Goal: Consume media (video, audio): Watch videos, listen to music or podcasts

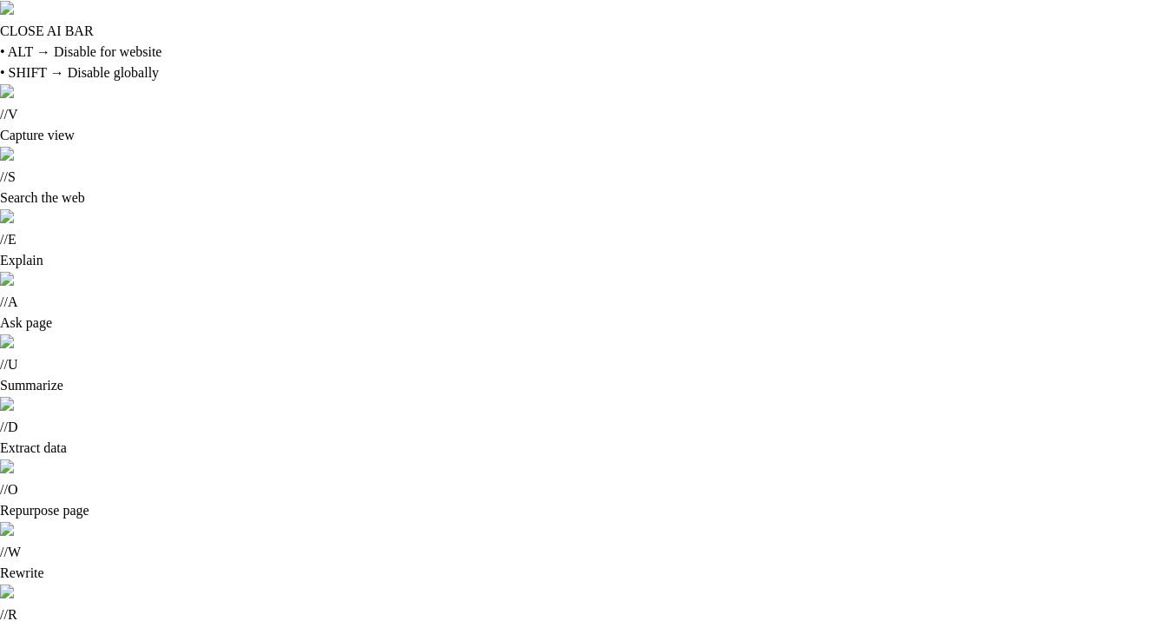
type input "**********"
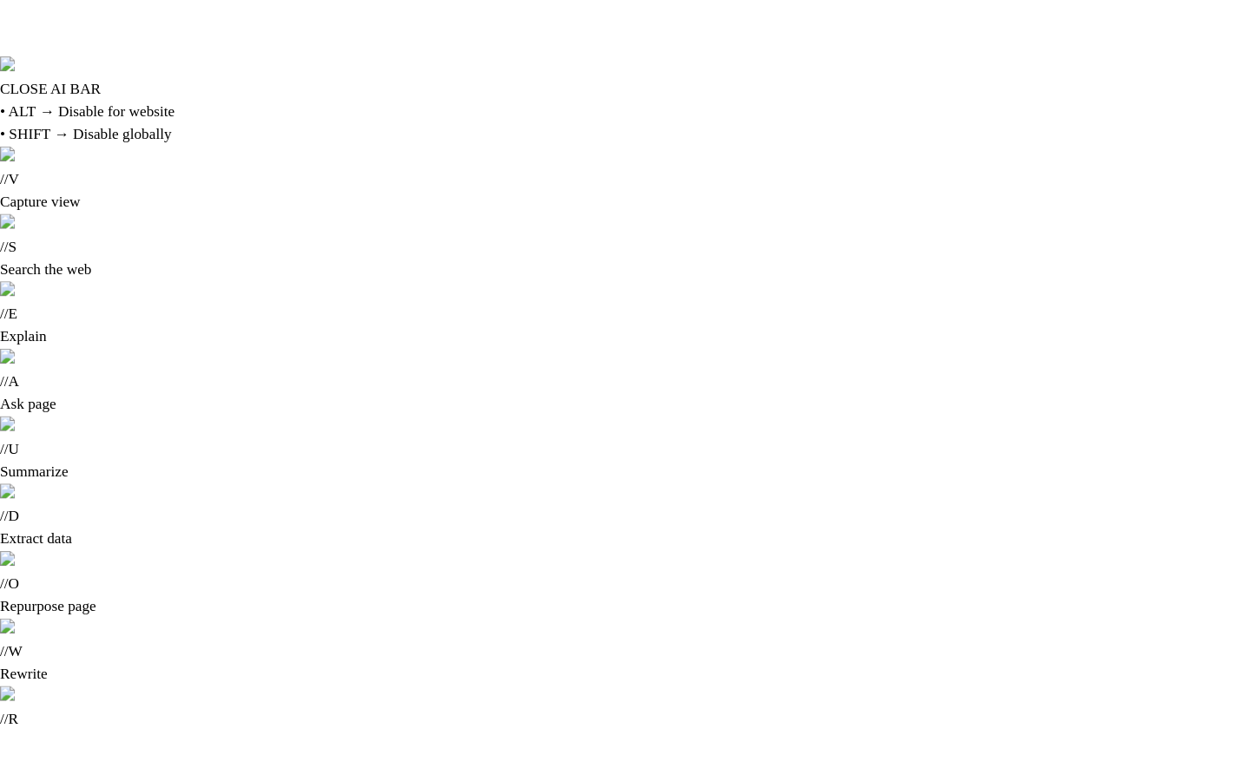
scroll to position [34, 0]
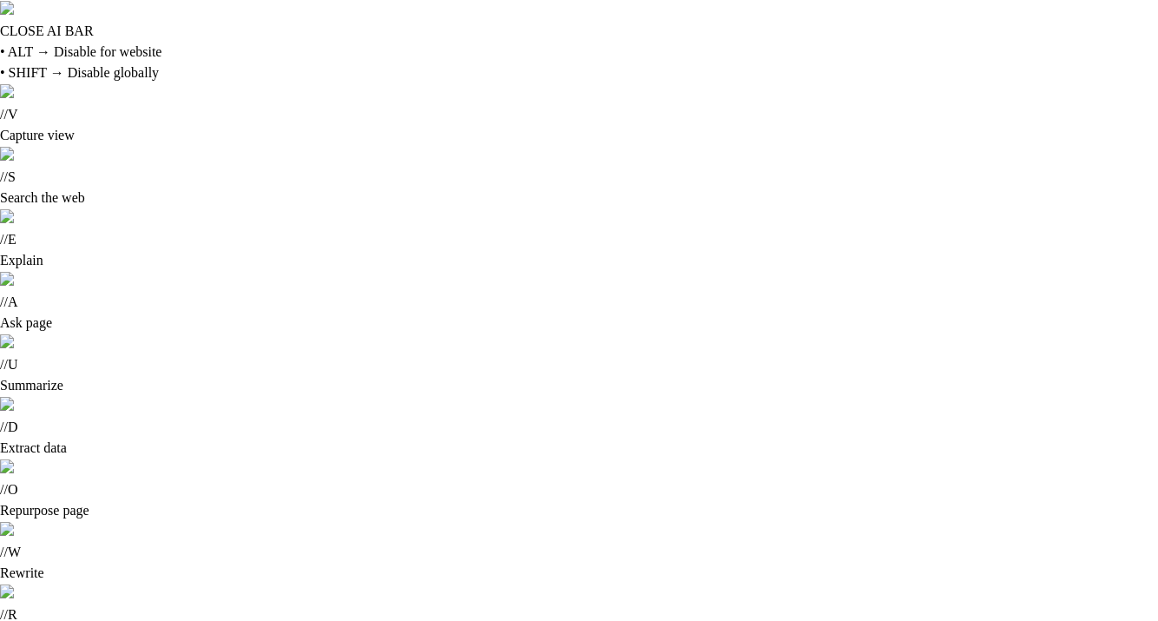
type input "***"
type input "*"
type input "***"
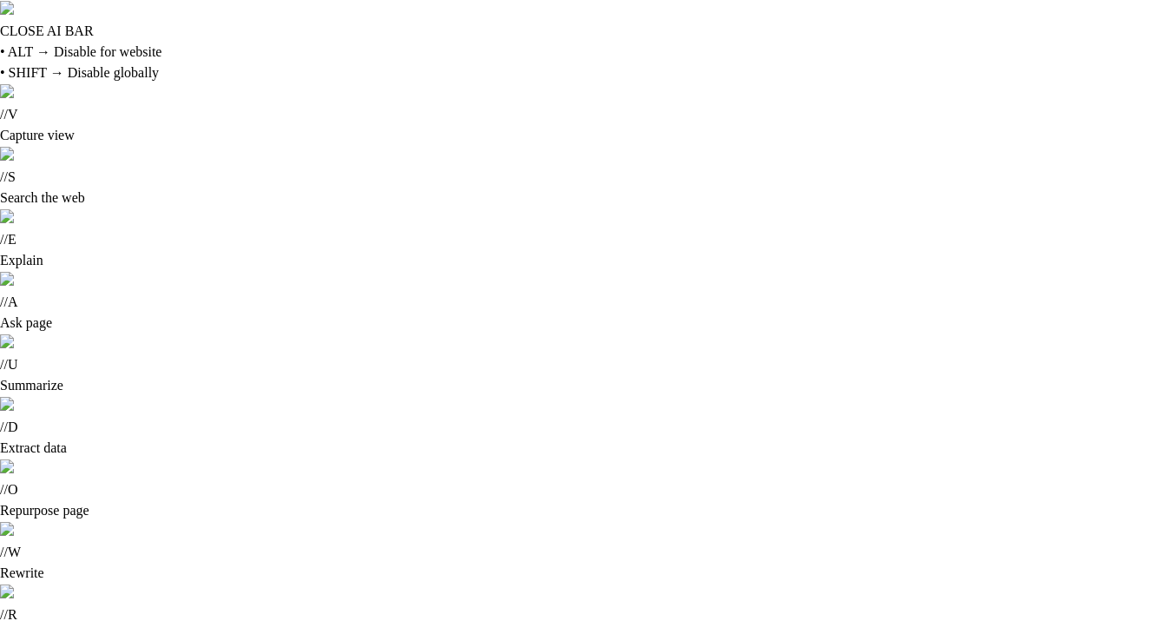
type input "***"
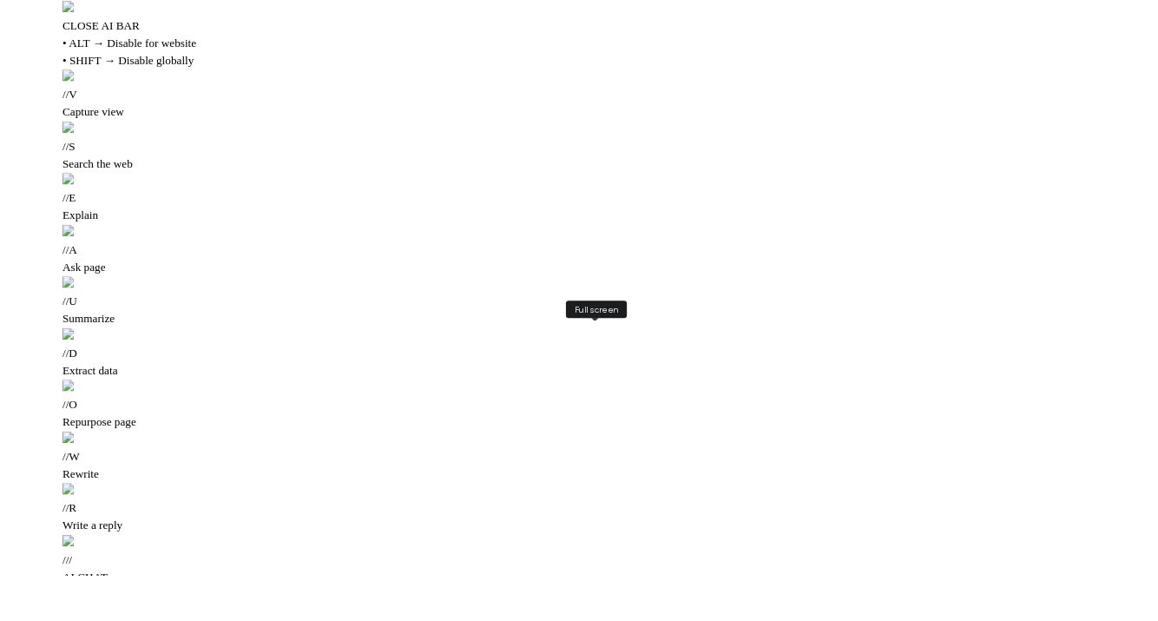
scroll to position [0, 0]
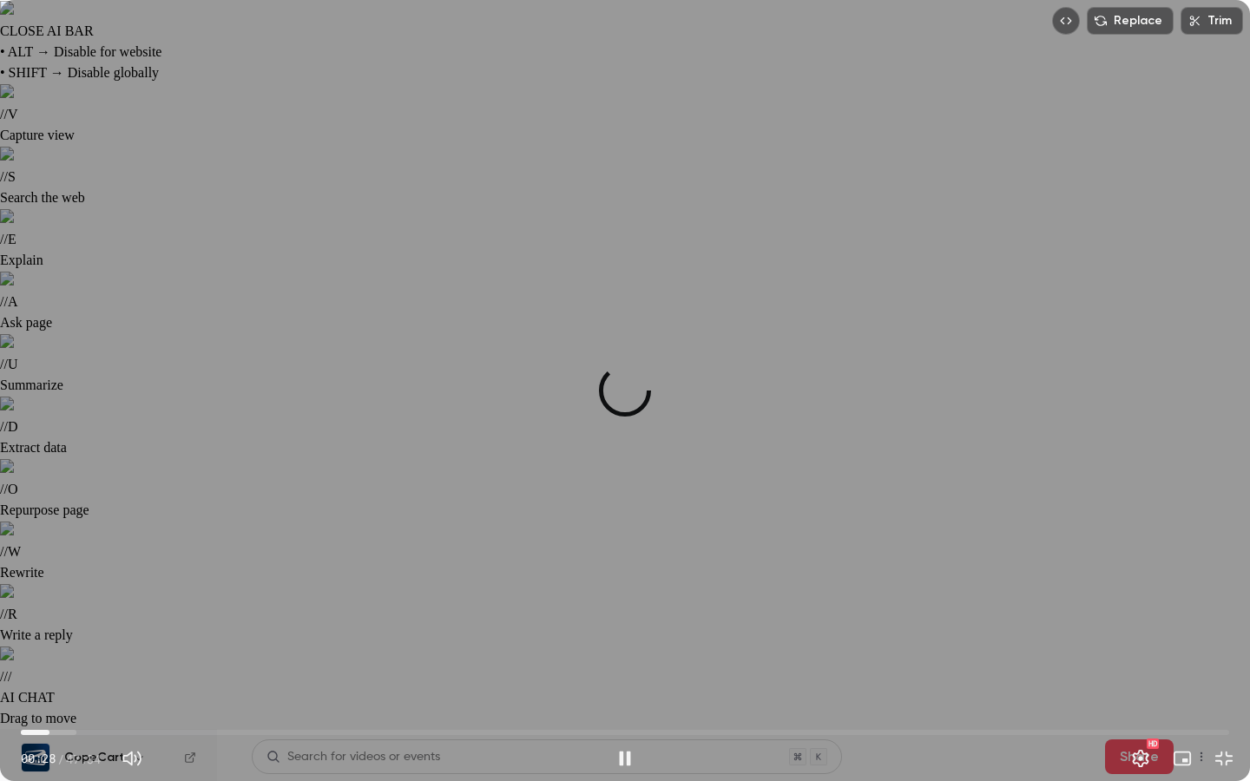
click at [49, 620] on span "01:07" at bounding box center [625, 733] width 1209 height 28
click at [55, 620] on span "01:20" at bounding box center [54, 732] width 5 height 5
click at [64, 620] on span "01:42" at bounding box center [625, 733] width 1209 height 28
click at [75, 620] on span "01:42" at bounding box center [625, 733] width 1209 height 28
click at [84, 620] on span "02:29" at bounding box center [625, 733] width 1209 height 28
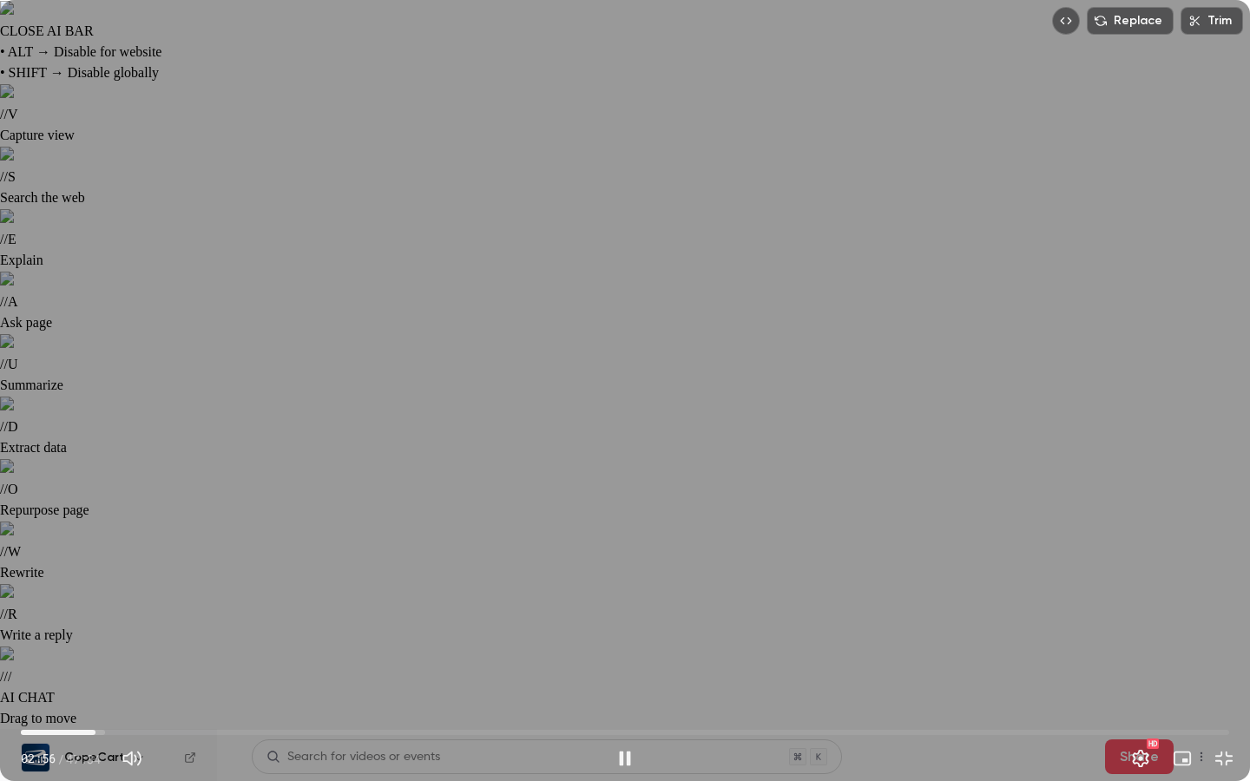
click at [96, 620] on span "02:56" at bounding box center [625, 733] width 1209 height 28
click at [113, 620] on span "03:37" at bounding box center [625, 733] width 1209 height 28
click at [125, 620] on span "04:06" at bounding box center [625, 733] width 1209 height 28
click at [128, 620] on span "04:06" at bounding box center [124, 732] width 5 height 5
click at [136, 620] on span "04:32" at bounding box center [136, 732] width 5 height 5
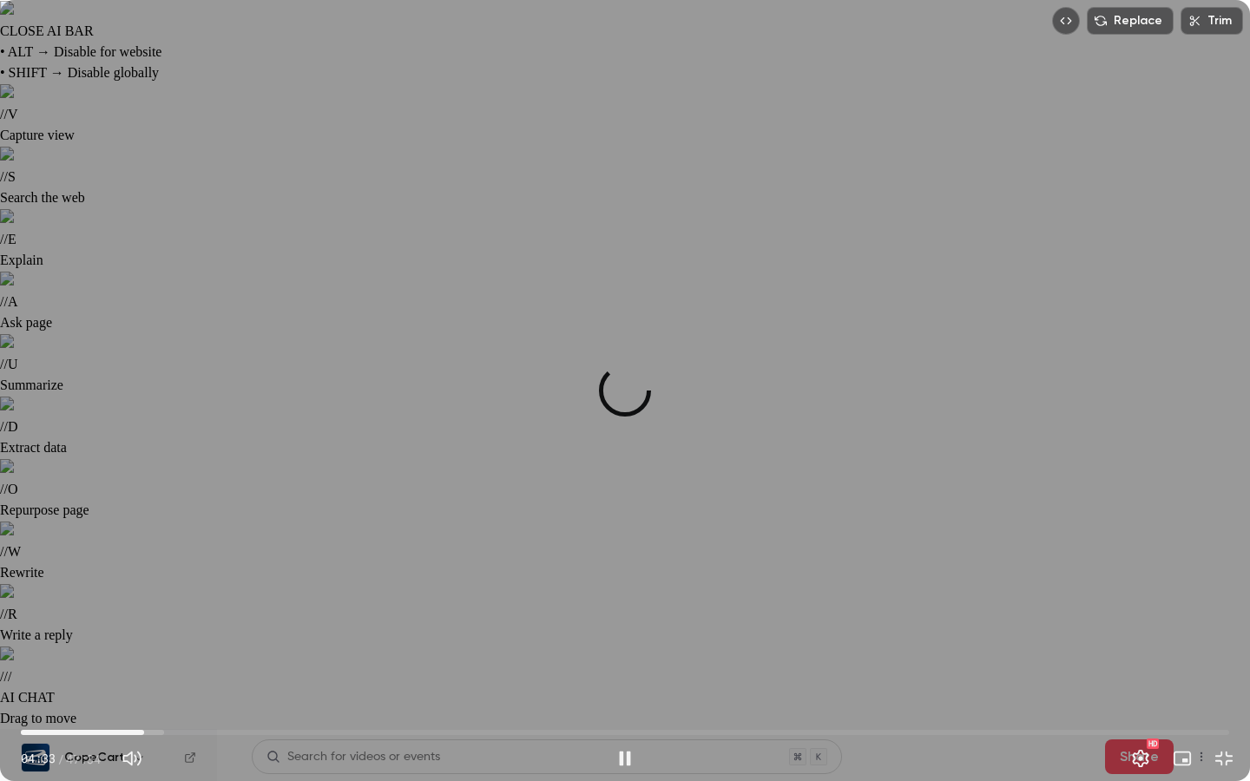
click at [144, 620] on span "04:51" at bounding box center [144, 732] width 5 height 5
click at [155, 620] on span "05:15" at bounding box center [625, 733] width 1209 height 28
click at [1157, 620] on button "Exit full screen" at bounding box center [1224, 758] width 35 height 35
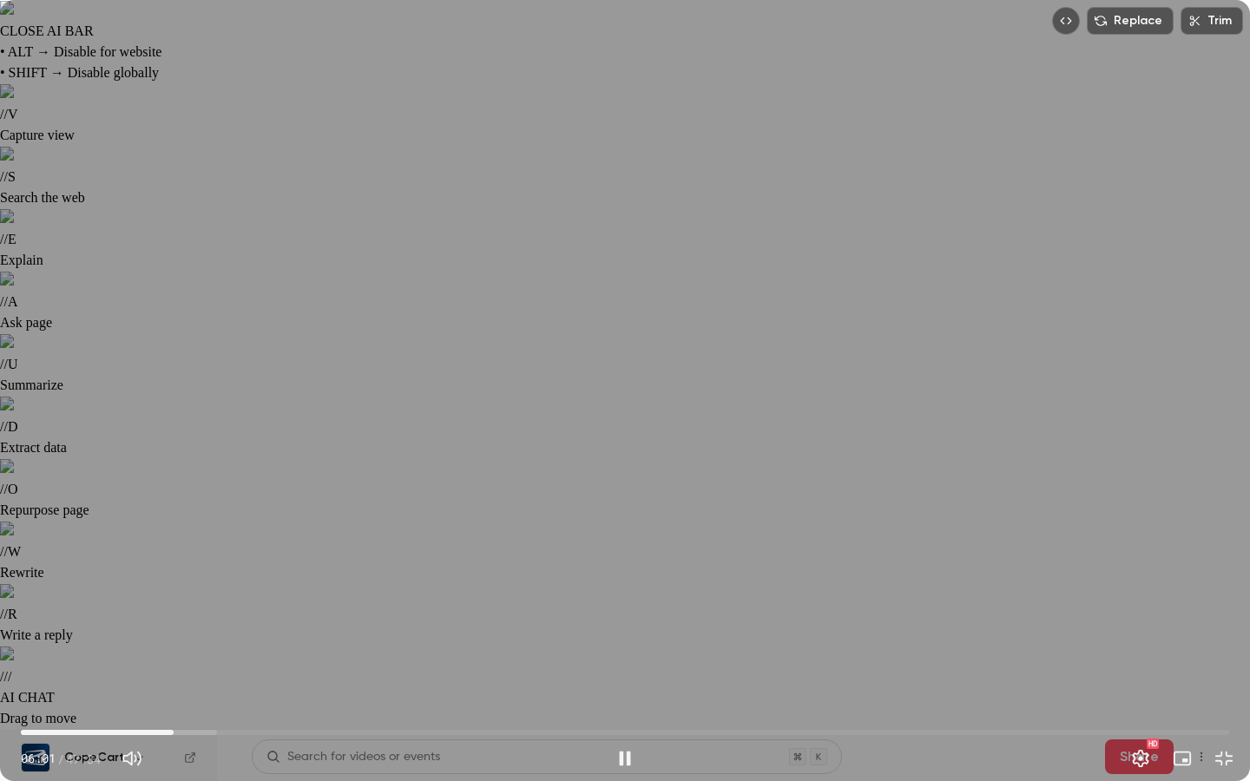
click at [185, 620] on span "06:01" at bounding box center [625, 733] width 1209 height 28
click at [190, 620] on span "06:39" at bounding box center [190, 732] width 5 height 5
click at [193, 620] on span "06:40" at bounding box center [190, 732] width 5 height 5
click at [217, 620] on span "07:43" at bounding box center [625, 733] width 1209 height 28
click at [234, 620] on span "07:50" at bounding box center [625, 733] width 1209 height 28
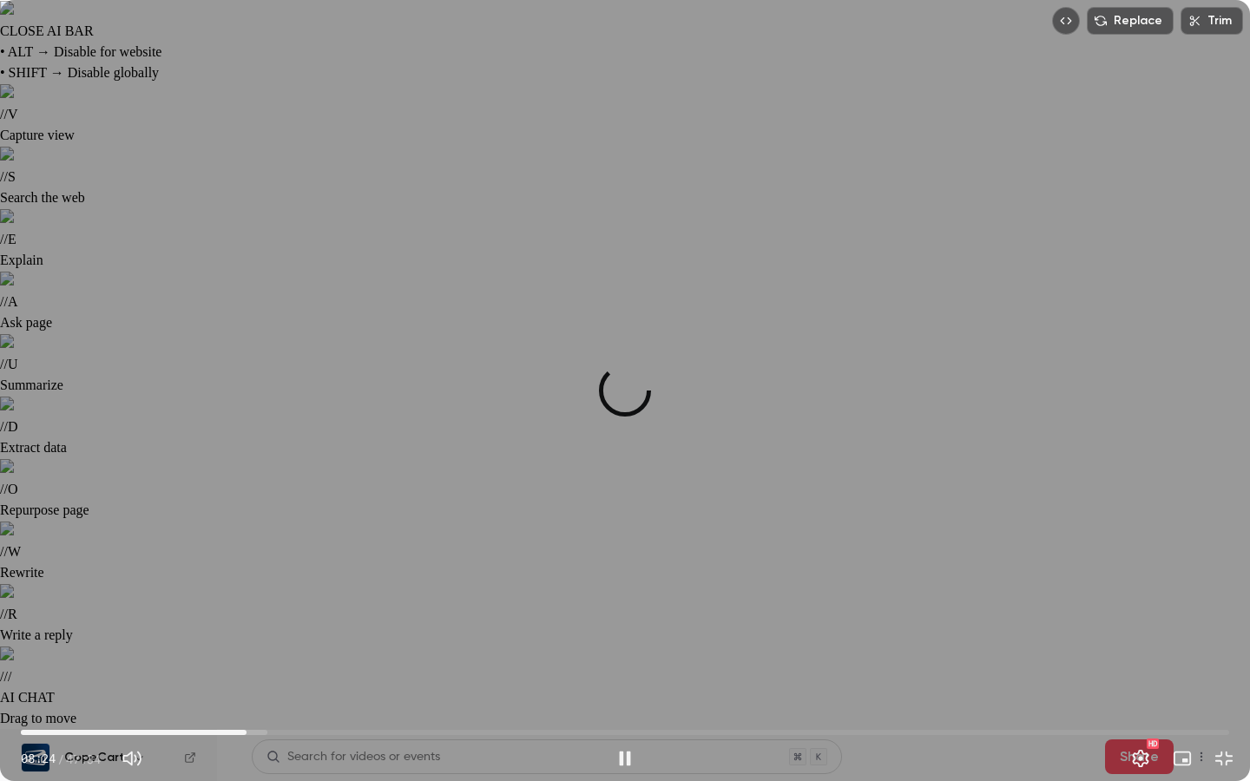
click at [247, 620] on span "08:53" at bounding box center [625, 733] width 1209 height 28
click at [260, 620] on span "09:26" at bounding box center [625, 733] width 1209 height 28
click at [273, 620] on span "09:56" at bounding box center [625, 733] width 1209 height 28
click at [294, 620] on span "10:46" at bounding box center [625, 733] width 1209 height 28
click at [311, 620] on span "10:46" at bounding box center [625, 733] width 1209 height 28
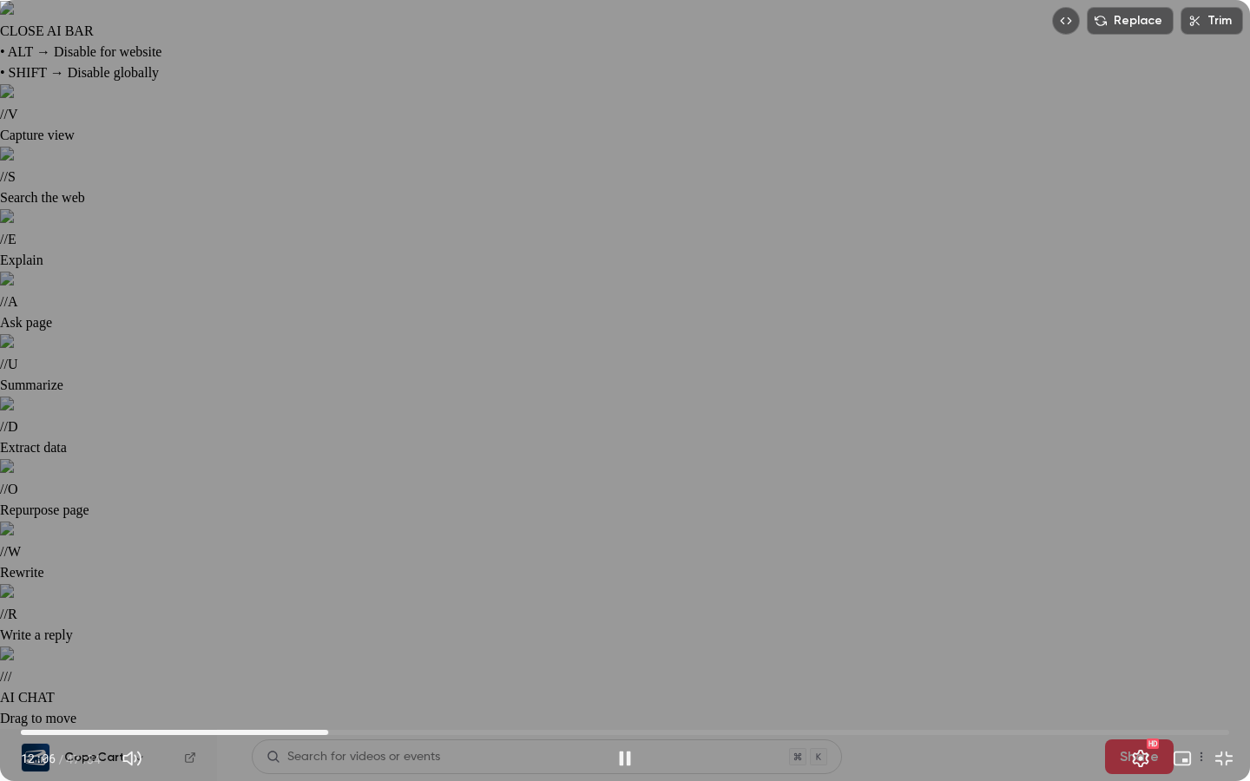
click at [328, 620] on span "12:06" at bounding box center [625, 733] width 1209 height 28
click at [339, 620] on span "12:06" at bounding box center [625, 733] width 1209 height 28
click at [353, 620] on span "13:05" at bounding box center [625, 733] width 1209 height 28
click at [366, 620] on span "13:36" at bounding box center [625, 733] width 1209 height 28
click at [377, 620] on span "13:58" at bounding box center [625, 733] width 1209 height 28
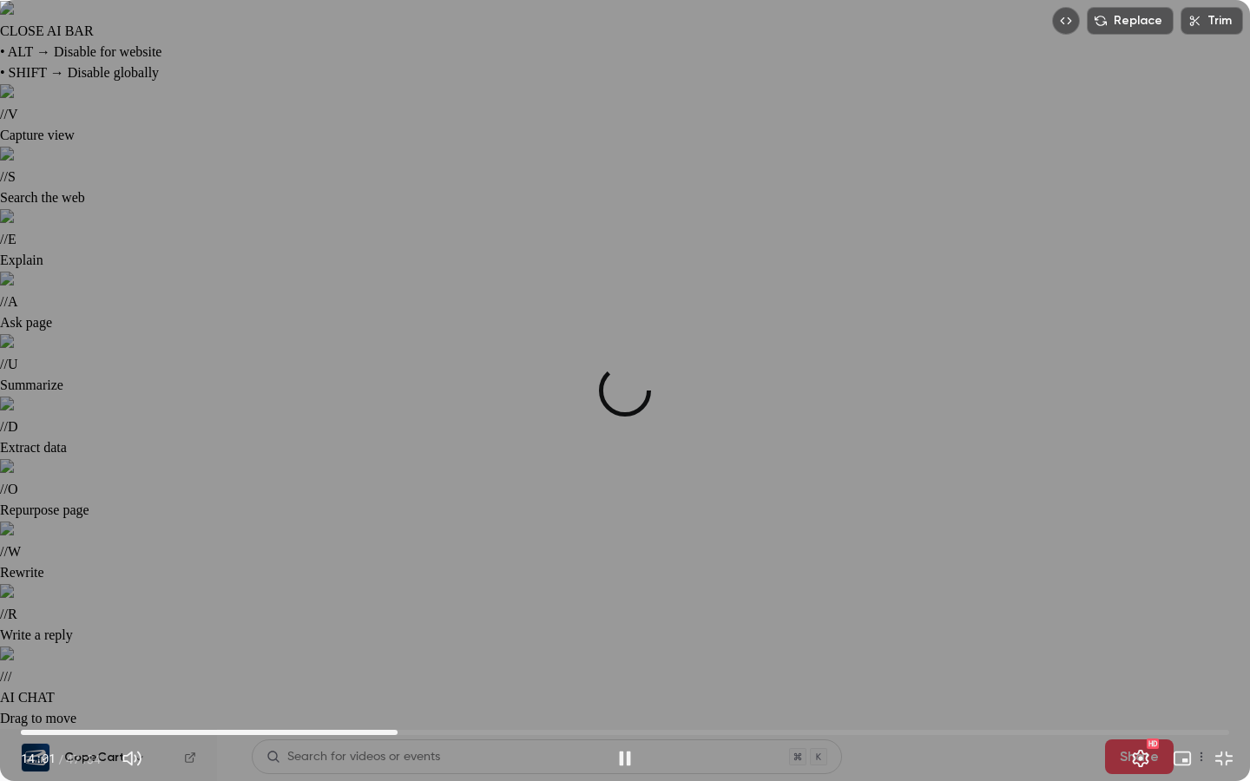
click at [398, 620] on span "14:50" at bounding box center [625, 733] width 1209 height 28
click at [416, 620] on span "15:33" at bounding box center [625, 733] width 1209 height 28
click at [434, 620] on span "15:34" at bounding box center [625, 733] width 1209 height 28
click at [451, 620] on span "16:55" at bounding box center [625, 733] width 1209 height 28
click at [474, 620] on span "16:55" at bounding box center [625, 733] width 1209 height 28
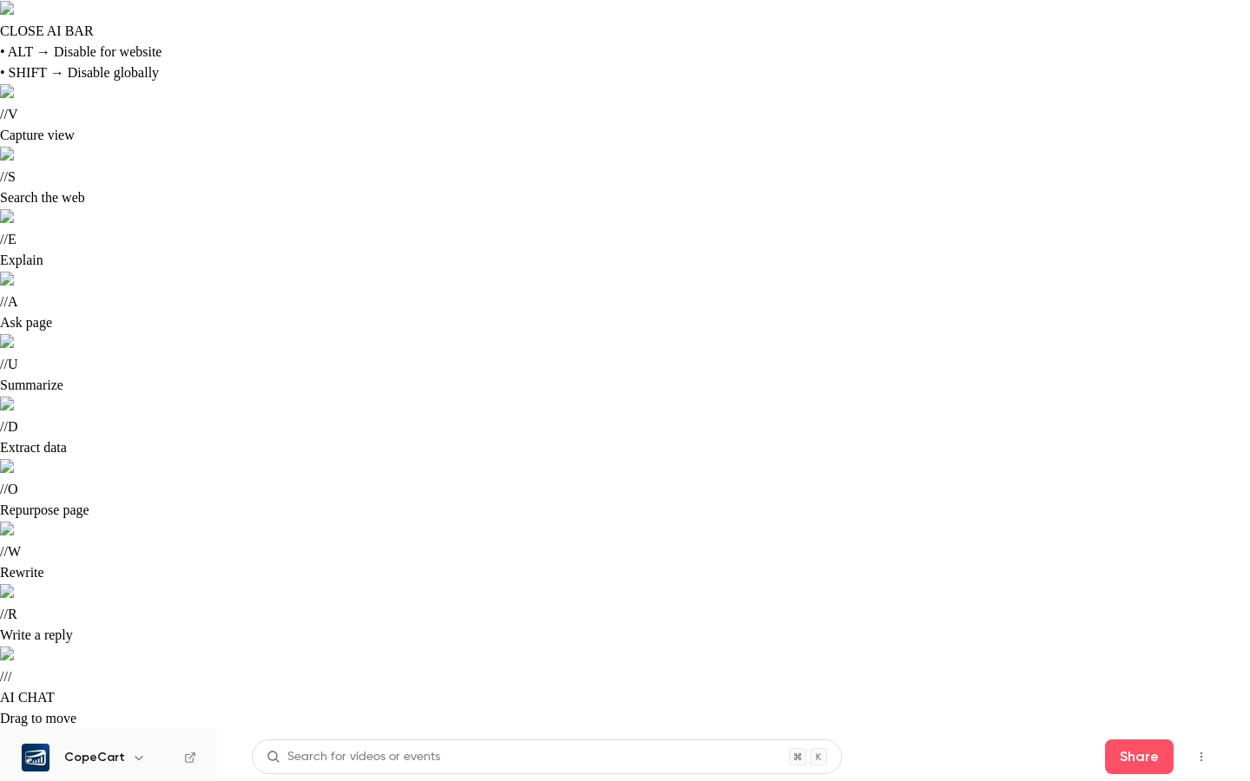
click at [502, 620] on video at bounding box center [625, 390] width 1250 height 781
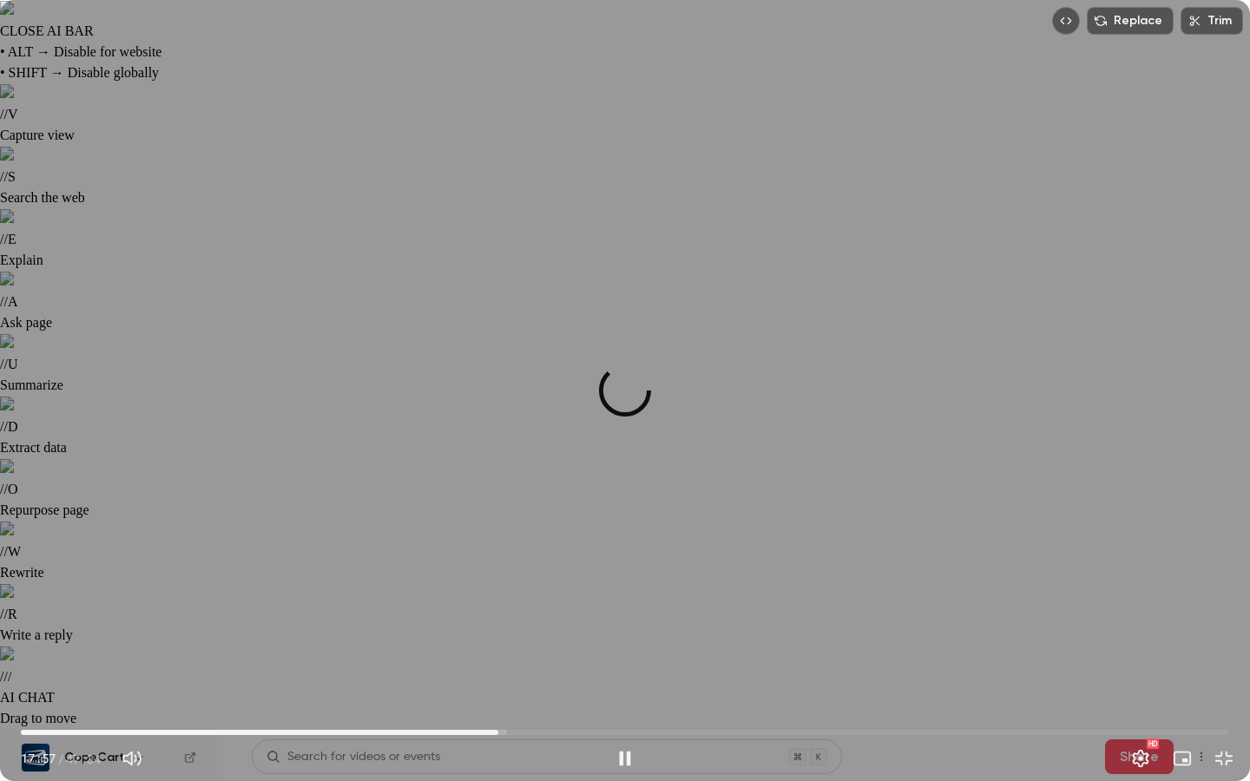
click at [498, 620] on span "18:47" at bounding box center [625, 733] width 1209 height 28
click at [511, 620] on span "18:48" at bounding box center [625, 733] width 1209 height 28
click at [528, 620] on span "19:57" at bounding box center [625, 733] width 1209 height 28
click at [546, 620] on span "20:40" at bounding box center [625, 733] width 1209 height 28
click at [568, 620] on span "20:40" at bounding box center [625, 733] width 1209 height 28
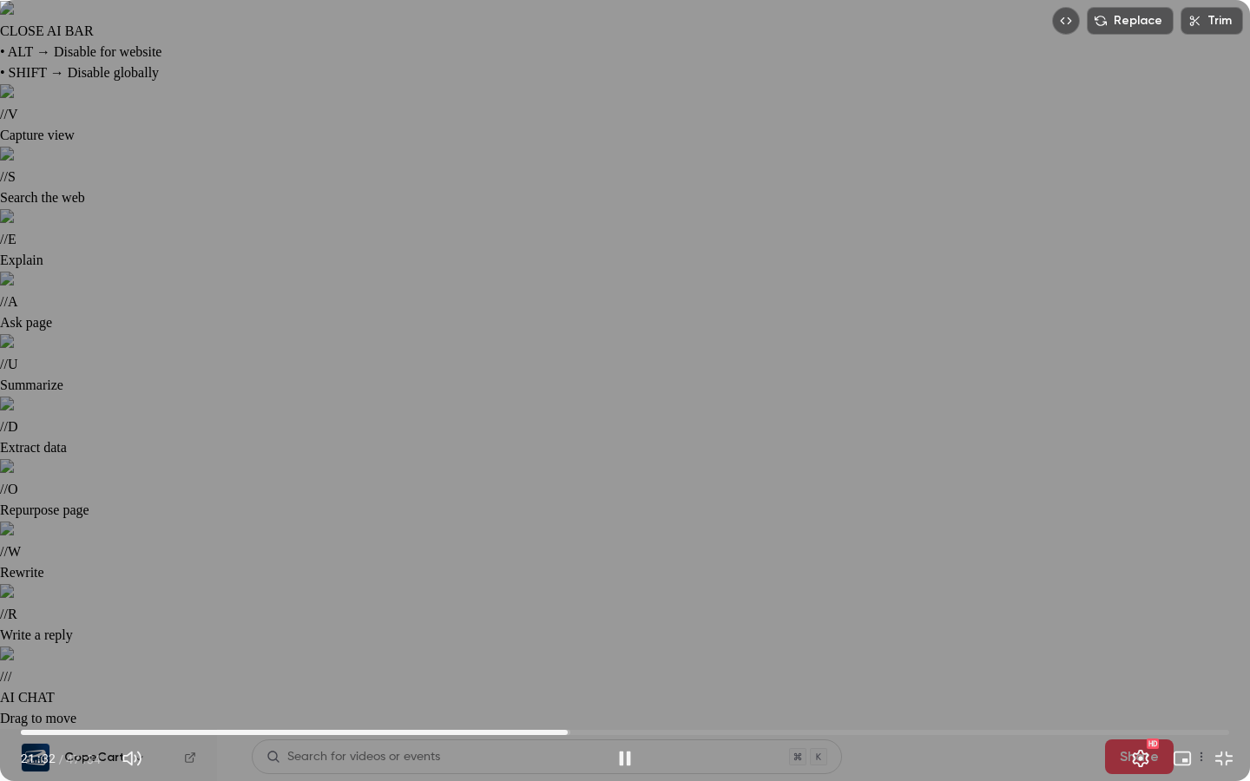
click at [592, 620] on span "21:32" at bounding box center [625, 733] width 1209 height 28
click at [623, 620] on span "22:30" at bounding box center [625, 733] width 1209 height 28
click at [656, 620] on div "23:41 23:41 / 47:34 HD" at bounding box center [625, 744] width 1250 height 73
click at [656, 620] on span "24:59" at bounding box center [625, 733] width 1209 height 28
click at [690, 620] on span "24:59" at bounding box center [625, 733] width 1209 height 28
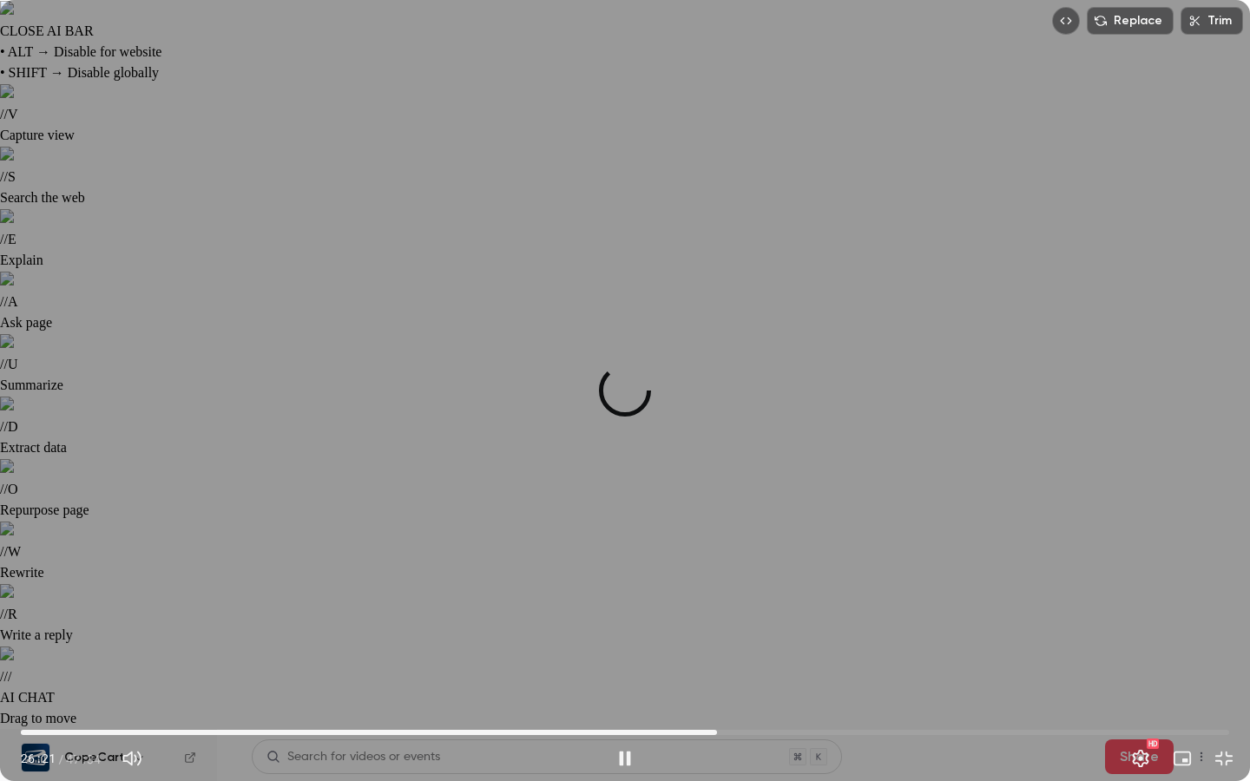
click at [717, 620] on span "27:24" at bounding box center [625, 733] width 1209 height 28
click at [738, 620] on span "27:24" at bounding box center [625, 733] width 1209 height 28
click at [757, 620] on span "28:59" at bounding box center [625, 733] width 1209 height 28
click at [779, 620] on span "28:59" at bounding box center [625, 733] width 1209 height 28
click at [797, 620] on span "29:50" at bounding box center [625, 733] width 1209 height 28
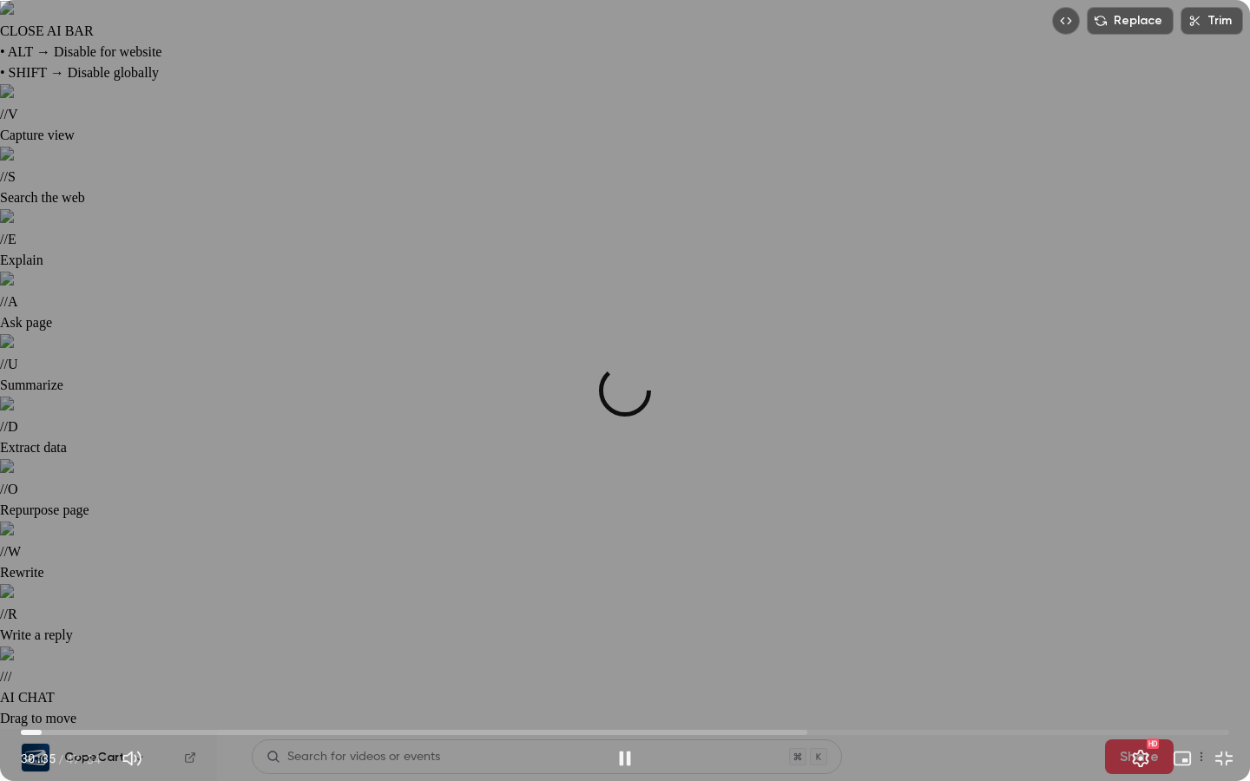
click at [42, 620] on span "00:49" at bounding box center [625, 733] width 1209 height 28
click at [47, 620] on span "01:01" at bounding box center [46, 732] width 5 height 5
click at [49, 620] on span "01:01" at bounding box center [46, 732] width 5 height 5
click at [61, 620] on span "01:34" at bounding box center [60, 732] width 5 height 5
click at [63, 620] on span "01:40" at bounding box center [63, 732] width 5 height 5
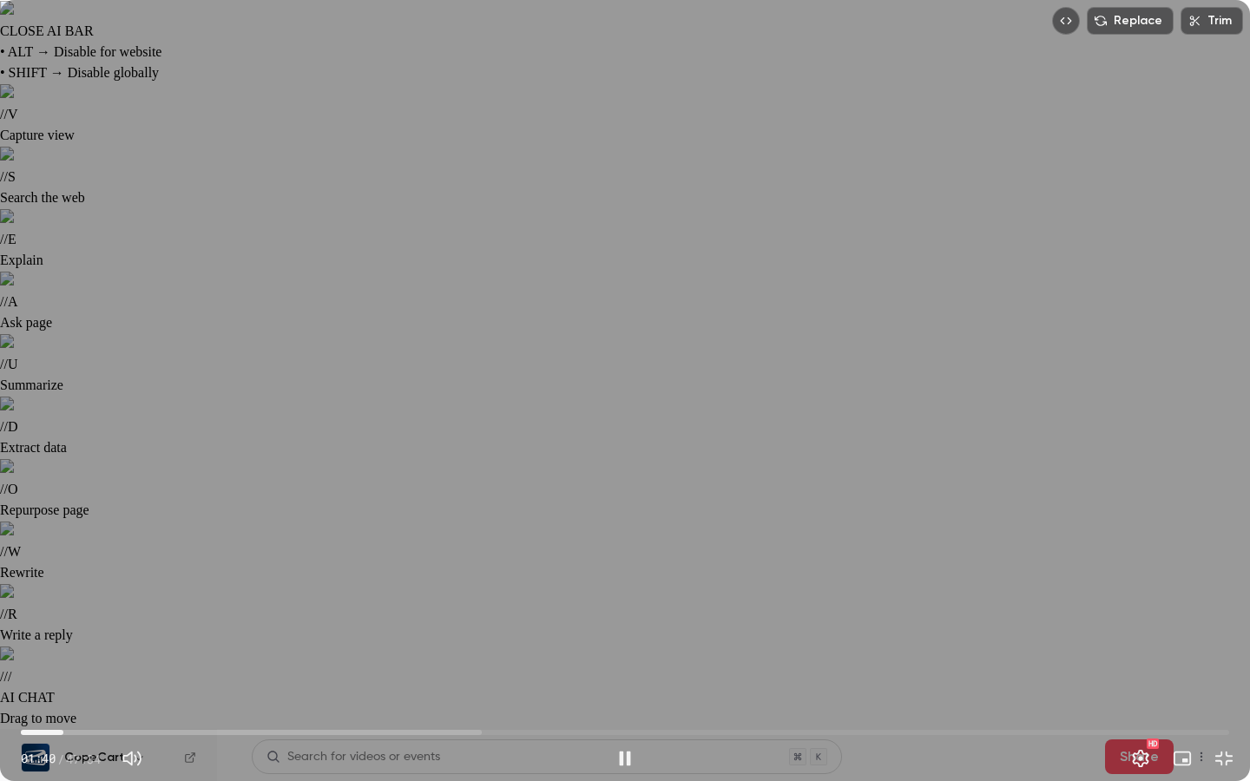
click at [66, 620] on span "01:40" at bounding box center [63, 732] width 5 height 5
click at [69, 620] on span "01:47" at bounding box center [65, 732] width 5 height 5
click at [74, 620] on span "01:59" at bounding box center [71, 732] width 5 height 5
click at [79, 620] on span "02:11" at bounding box center [76, 732] width 5 height 5
click at [84, 620] on span "02:24" at bounding box center [81, 732] width 5 height 5
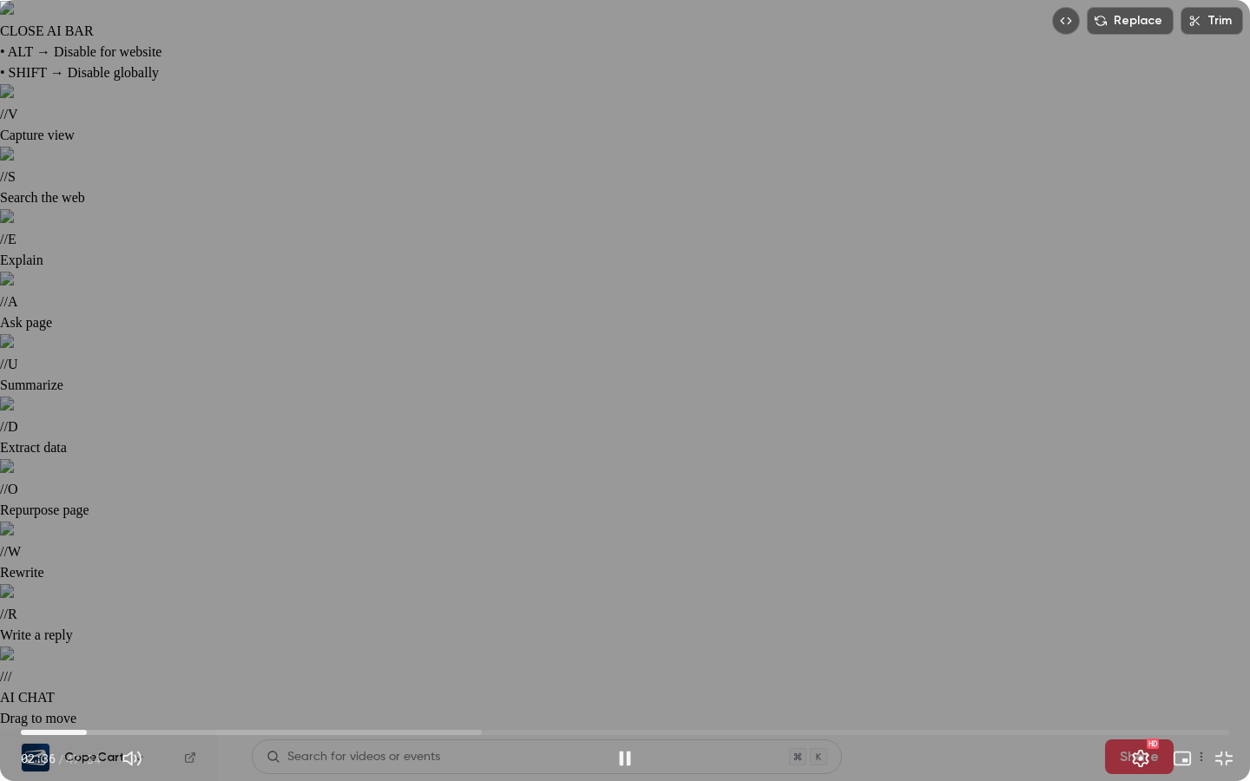
click at [89, 620] on span "02:36" at bounding box center [86, 732] width 5 height 5
click at [98, 620] on span "03:02" at bounding box center [98, 732] width 5 height 5
click at [108, 620] on span "03:19" at bounding box center [104, 732] width 5 height 5
click at [113, 620] on span "03:31" at bounding box center [110, 732] width 5 height 5
click at [129, 620] on span "03:41" at bounding box center [625, 733] width 1209 height 28
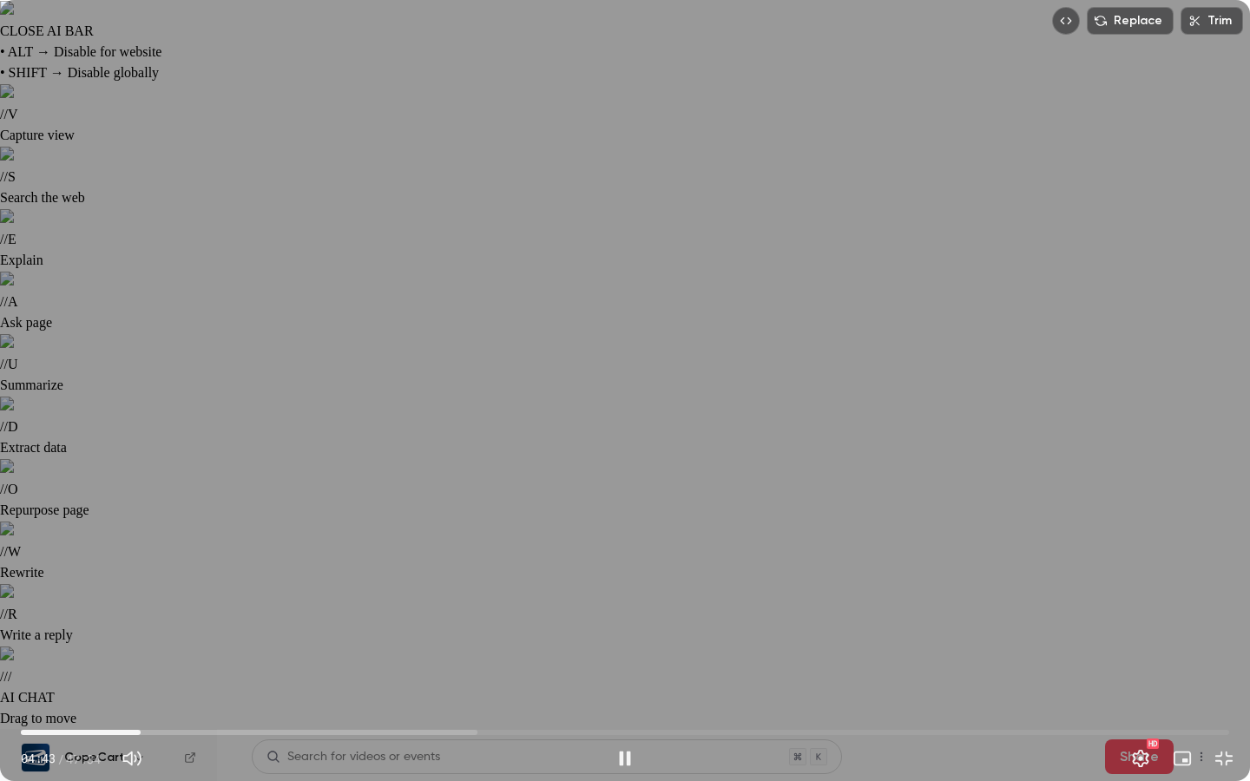
click at [141, 620] on span "04:43" at bounding box center [625, 733] width 1209 height 28
click at [160, 620] on span "05:28" at bounding box center [625, 733] width 1209 height 28
click at [676, 620] on span "25:48" at bounding box center [625, 733] width 1209 height 28
click at [713, 620] on span "25:48" at bounding box center [625, 733] width 1209 height 28
click at [741, 620] on span "28:22" at bounding box center [625, 733] width 1209 height 28
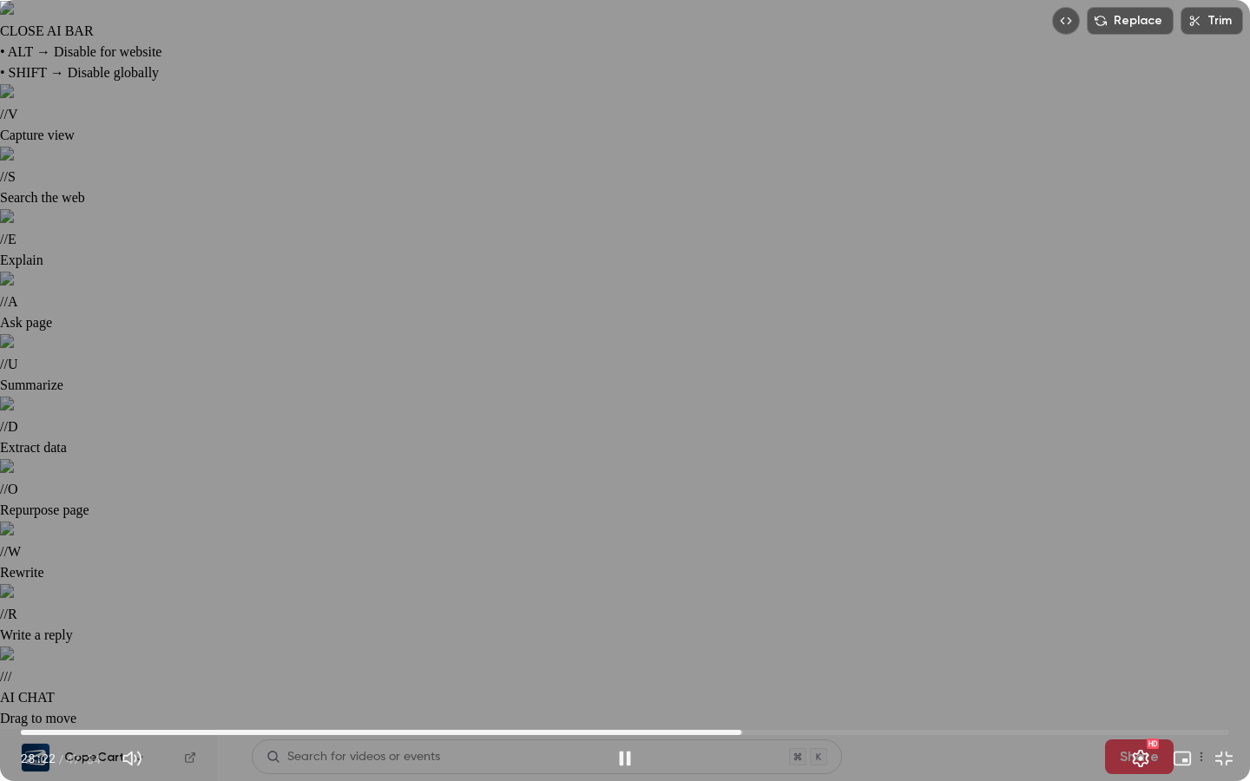
click at [766, 620] on span "28:22" at bounding box center [625, 733] width 1209 height 28
click at [788, 620] on span "30:10" at bounding box center [625, 733] width 1209 height 28
click at [809, 620] on span "30:11" at bounding box center [625, 733] width 1209 height 28
click at [822, 620] on span "31:32" at bounding box center [625, 733] width 1209 height 28
click at [833, 620] on span "31:32" at bounding box center [625, 733] width 1209 height 28
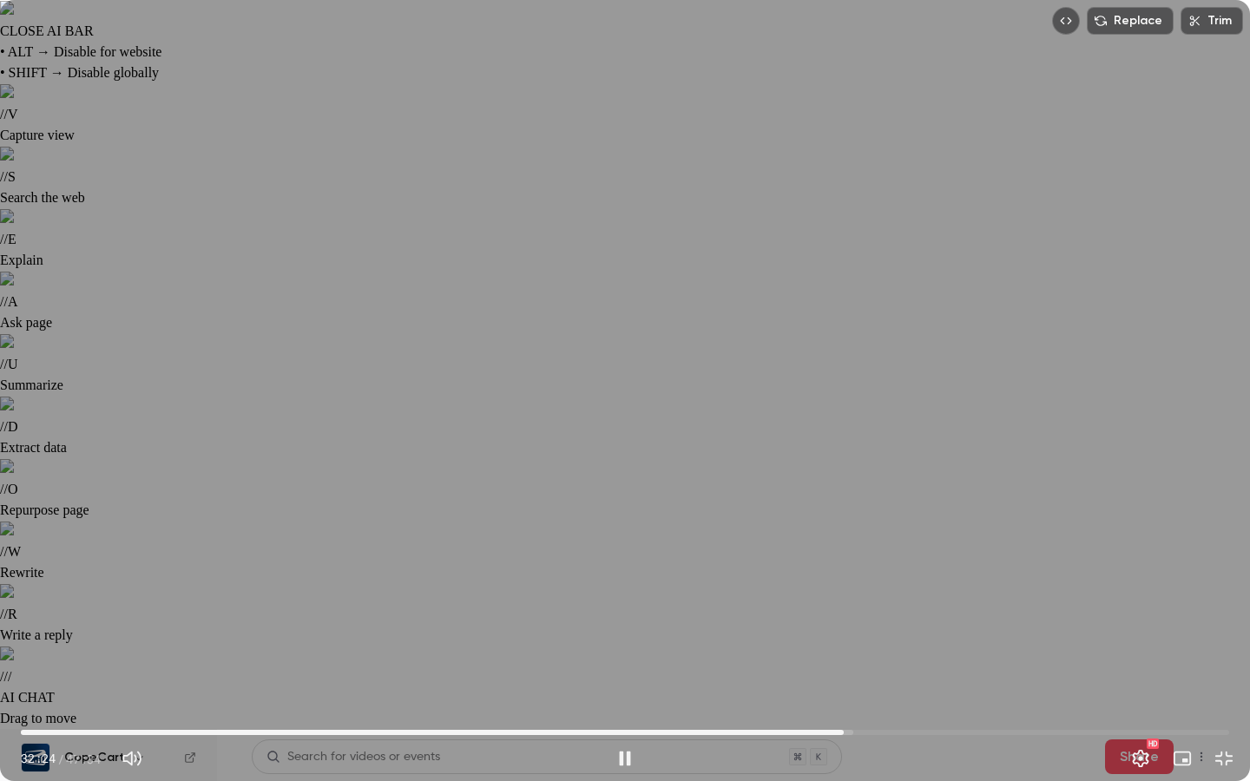
click at [844, 620] on span "32:24" at bounding box center [625, 733] width 1209 height 28
click at [861, 620] on span "33:05" at bounding box center [625, 733] width 1209 height 28
click at [880, 620] on span "33:05" at bounding box center [625, 733] width 1209 height 28
click at [904, 620] on span "34:45" at bounding box center [625, 733] width 1209 height 28
click at [916, 620] on span "34:51" at bounding box center [625, 733] width 1209 height 28
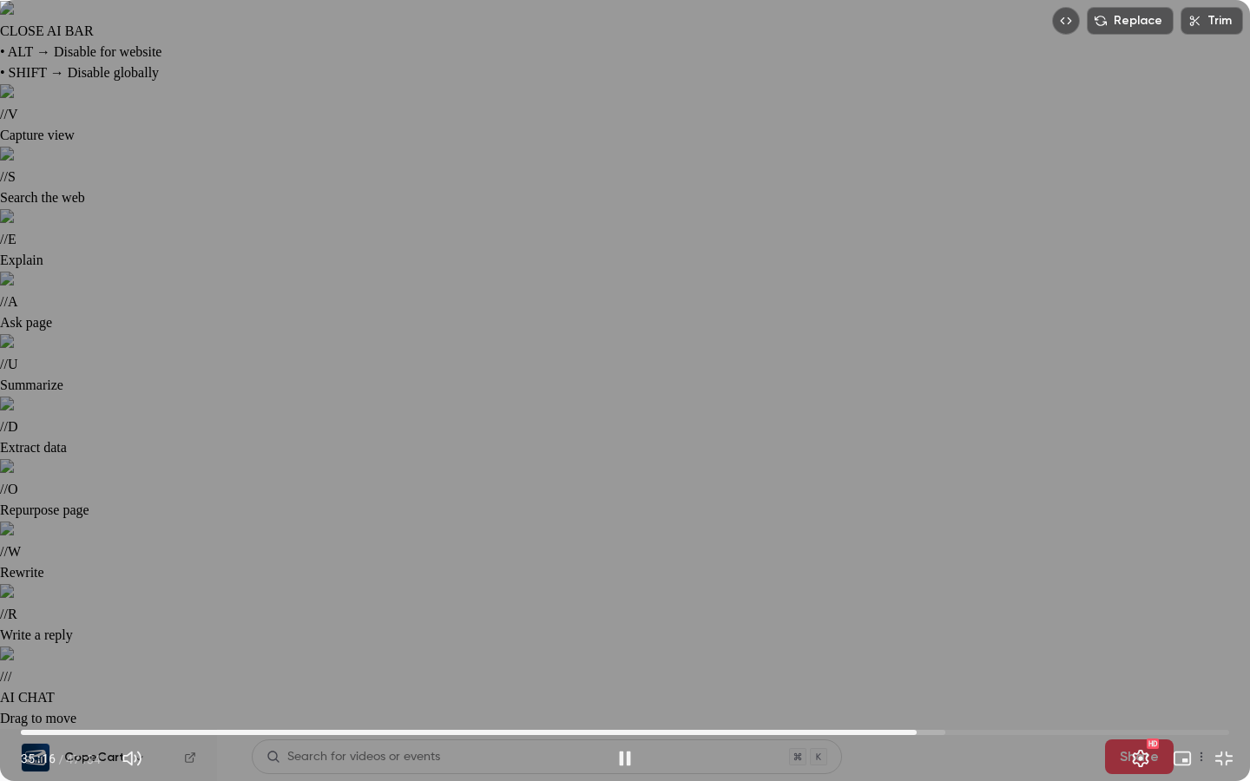
click at [927, 620] on span "35:16" at bounding box center [625, 733] width 1209 height 28
click at [939, 620] on span "36:07" at bounding box center [625, 733] width 1209 height 28
click at [952, 620] on span "36:38" at bounding box center [625, 733] width 1209 height 28
click at [961, 620] on span "36:38" at bounding box center [625, 733] width 1209 height 28
click at [973, 620] on span "37:29" at bounding box center [625, 733] width 1209 height 28
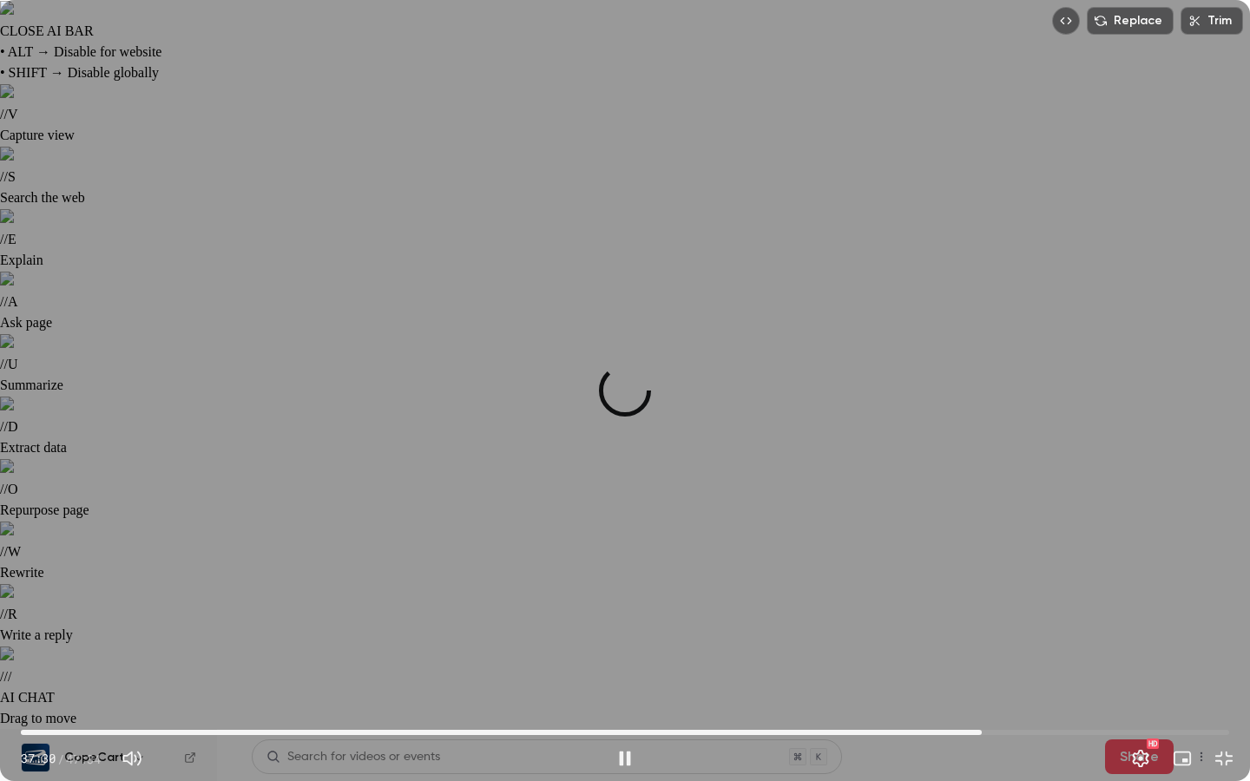
click at [982, 620] on span "37:50" at bounding box center [625, 733] width 1209 height 28
click at [996, 620] on span "37:50" at bounding box center [625, 733] width 1209 height 28
click at [1008, 620] on span "38:51" at bounding box center [625, 733] width 1209 height 28
click at [1011, 620] on span "38:57" at bounding box center [1010, 732] width 5 height 5
click at [996, 620] on span "38:23" at bounding box center [625, 733] width 1209 height 28
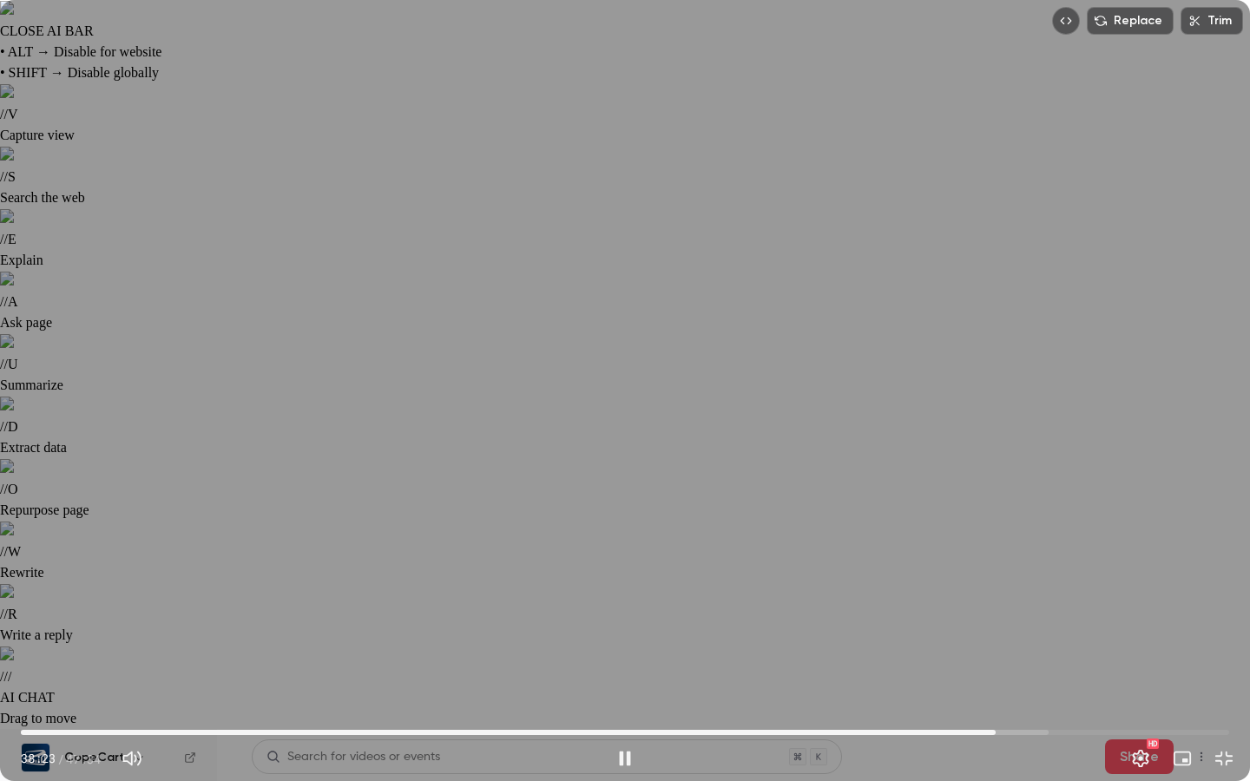
click at [998, 620] on span "38:23" at bounding box center [995, 732] width 5 height 5
click at [1006, 620] on span "38:47" at bounding box center [1006, 732] width 5 height 5
click at [1023, 620] on span "38:52" at bounding box center [625, 733] width 1209 height 28
click at [1034, 620] on span "39:53" at bounding box center [625, 733] width 1209 height 28
click at [1050, 620] on span "40:30" at bounding box center [625, 733] width 1209 height 28
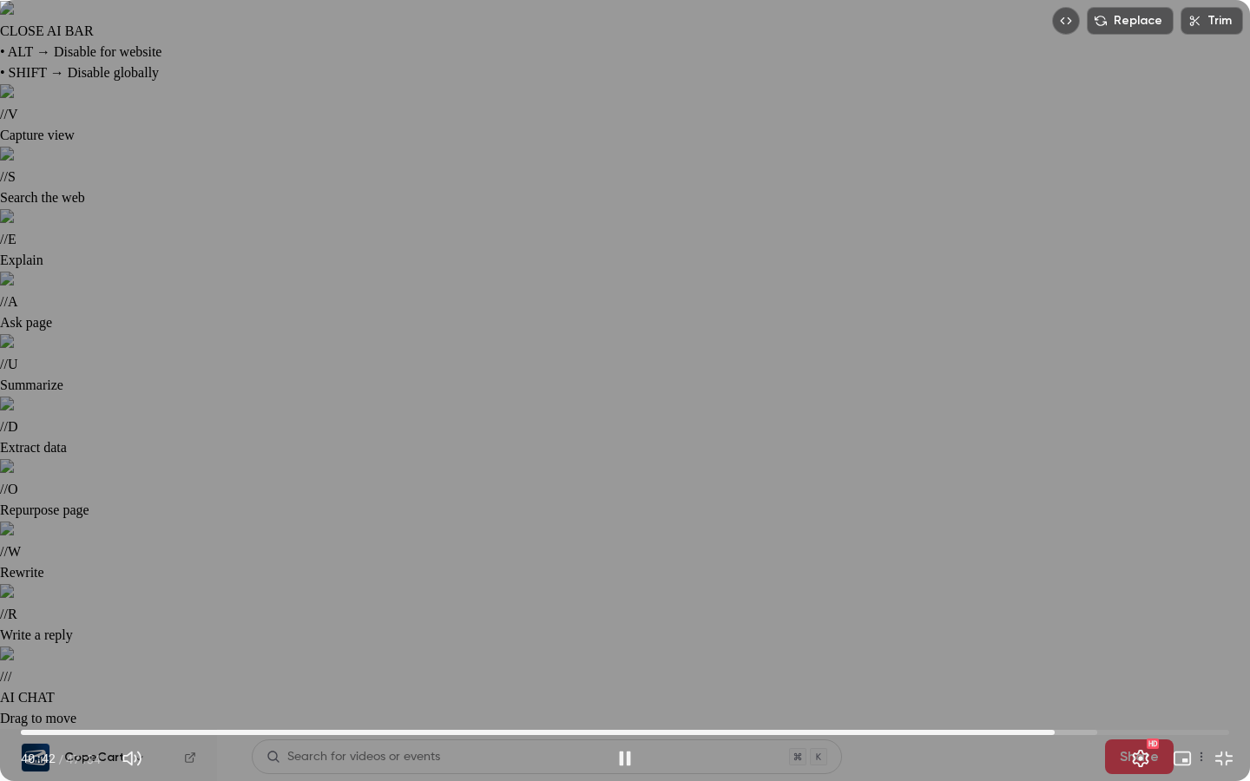
click at [1058, 620] on span "40:42" at bounding box center [1054, 732] width 5 height 5
click at [1080, 620] on span "40:59" at bounding box center [625, 733] width 1209 height 28
click at [1087, 620] on span "41:58" at bounding box center [1086, 732] width 5 height 5
click at [1096, 620] on span "42:18" at bounding box center [625, 733] width 1209 height 28
click at [1098, 620] on span "42:19" at bounding box center [1095, 732] width 5 height 5
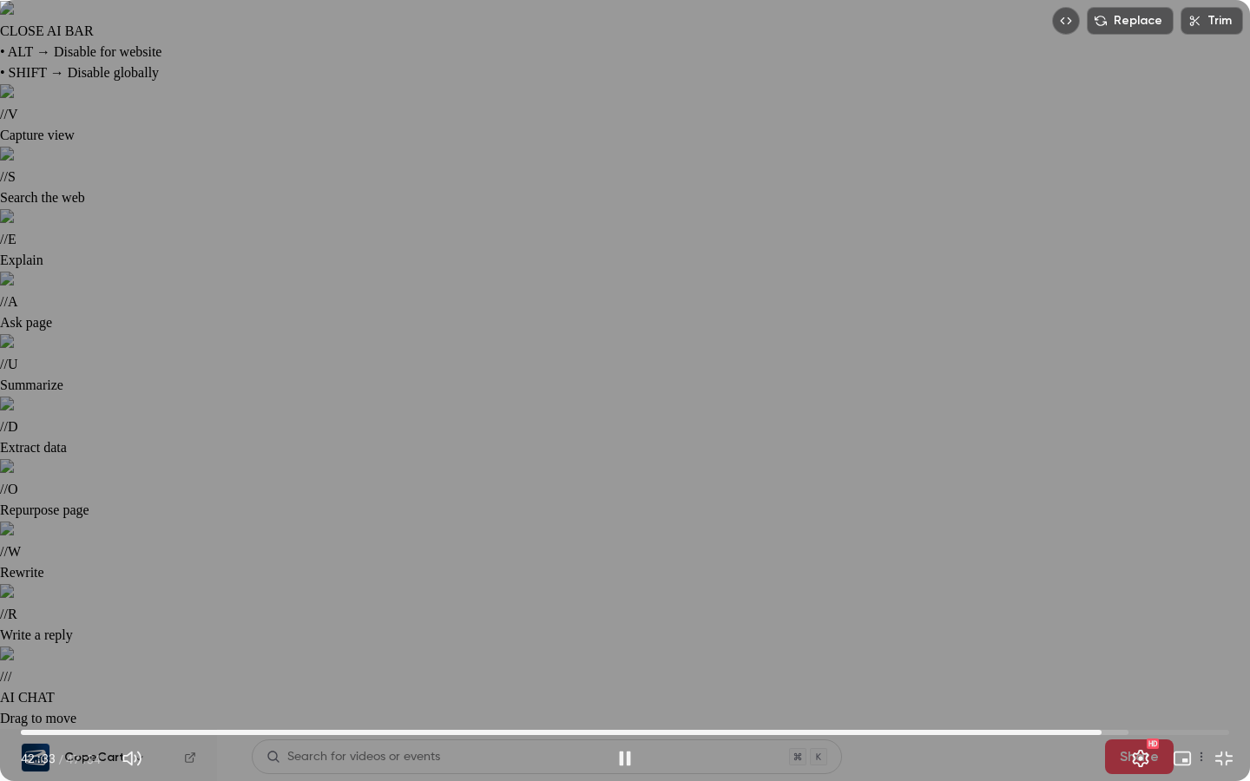
click at [1113, 620] on span "42:33" at bounding box center [625, 733] width 1209 height 28
click at [1124, 620] on span "43:00" at bounding box center [625, 733] width 1209 height 28
click at [1129, 620] on span "43:30" at bounding box center [1126, 732] width 5 height 5
click at [1139, 620] on span "44:01" at bounding box center [625, 733] width 1209 height 28
click at [1148, 620] on span "44:21" at bounding box center [625, 733] width 1209 height 28
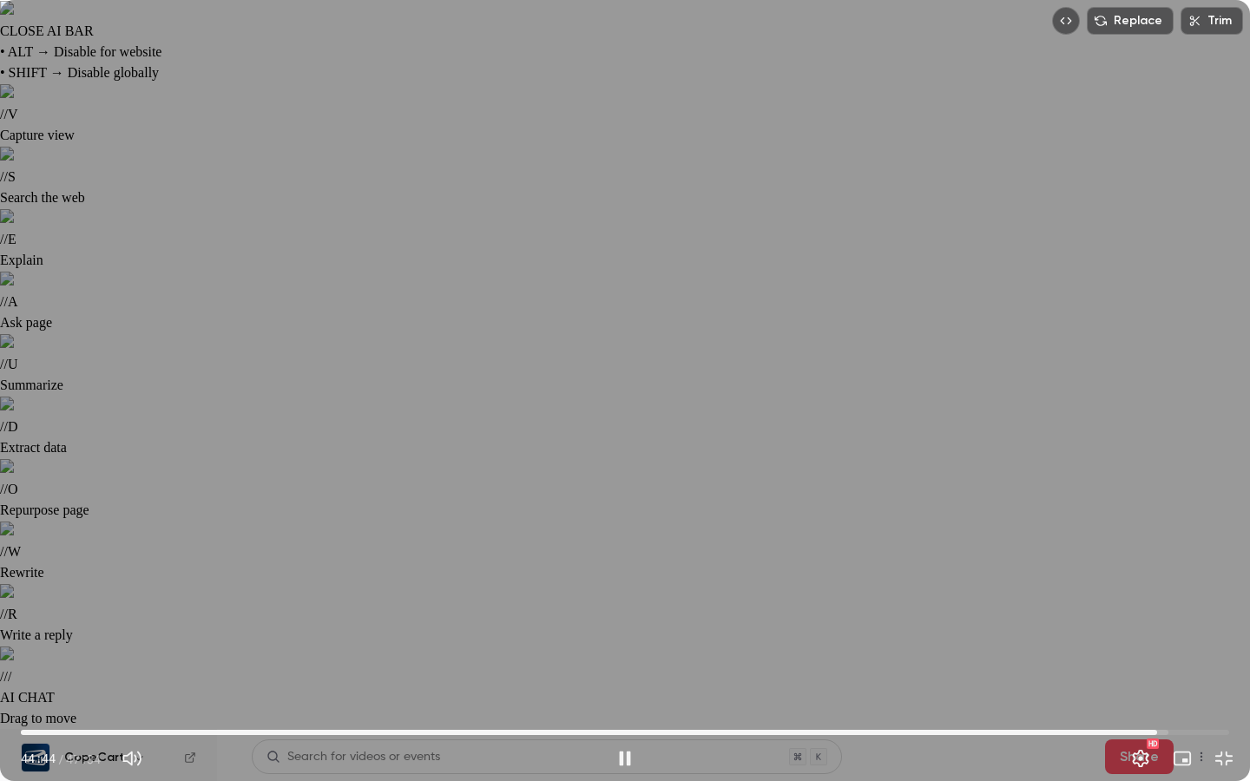
click at [1157, 620] on span "44:44" at bounding box center [625, 733] width 1209 height 28
click at [1157, 620] on span "45:11" at bounding box center [625, 733] width 1209 height 28
click at [1157, 620] on span "45:33" at bounding box center [625, 733] width 1209 height 28
click at [1157, 620] on span "45:34" at bounding box center [625, 733] width 1209 height 28
click at [1157, 620] on span "46:31" at bounding box center [625, 733] width 1209 height 28
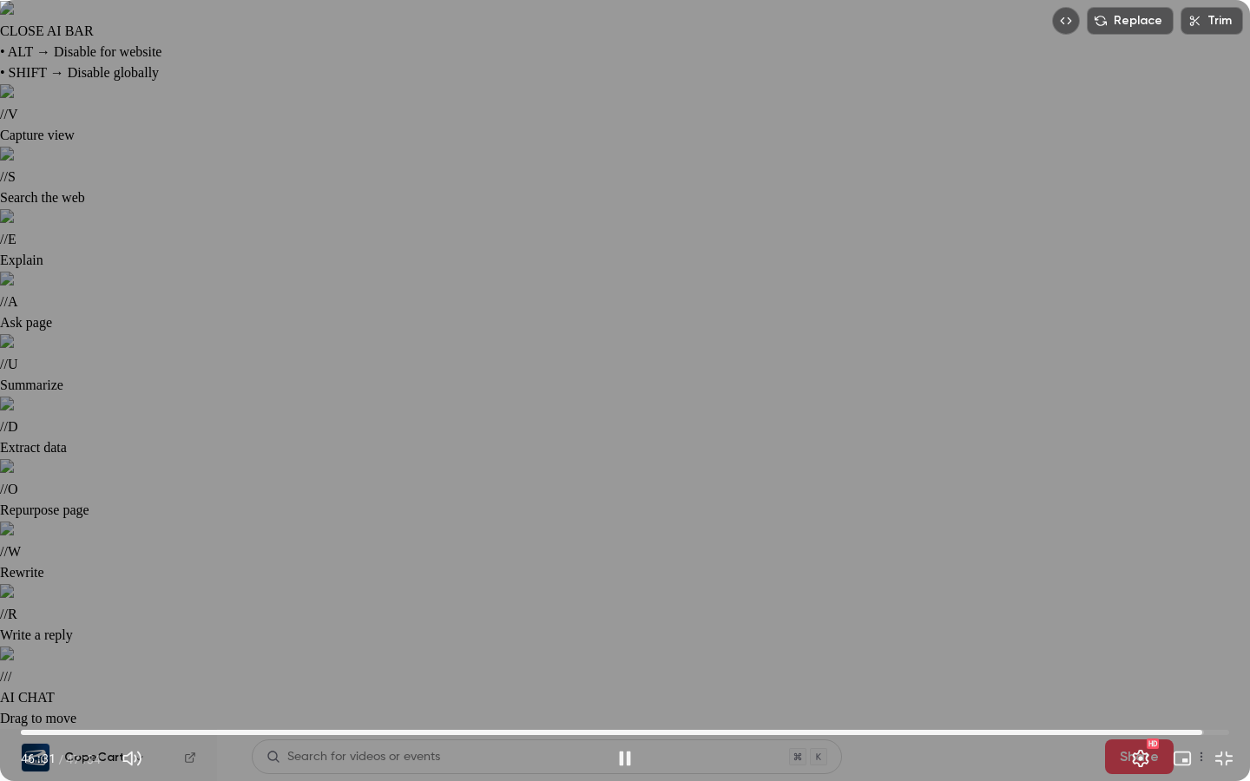
click at [1157, 620] on span "46:31" at bounding box center [625, 733] width 1209 height 28
click at [1157, 620] on span "47:10" at bounding box center [1218, 732] width 5 height 5
click at [1157, 620] on button "Exit full screen" at bounding box center [1224, 758] width 35 height 35
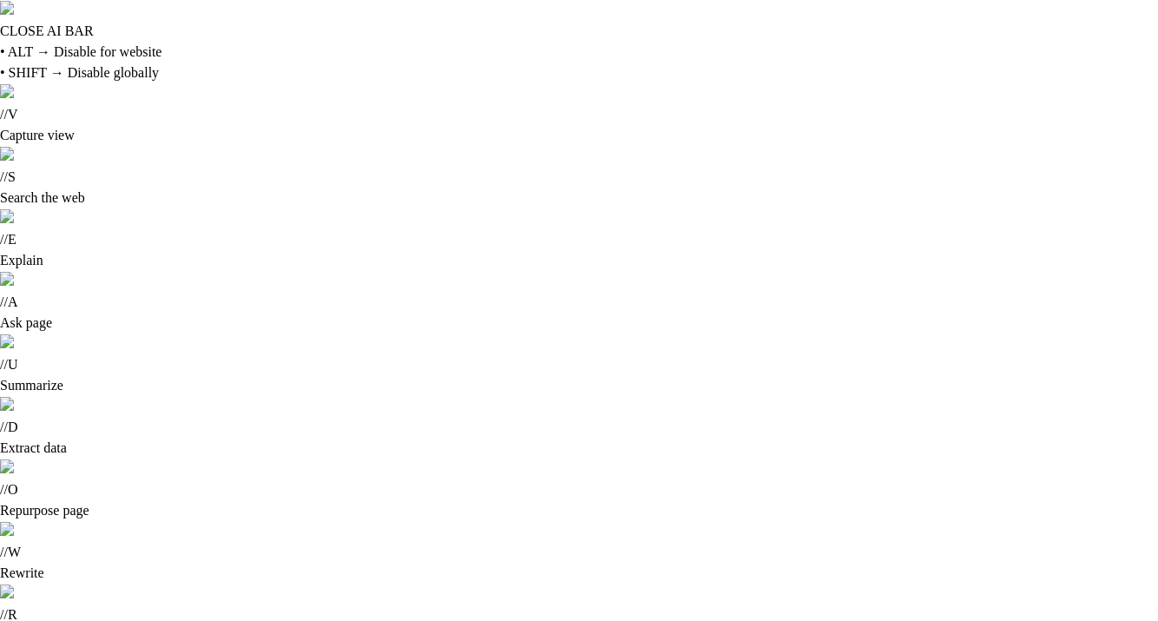
type input "******"
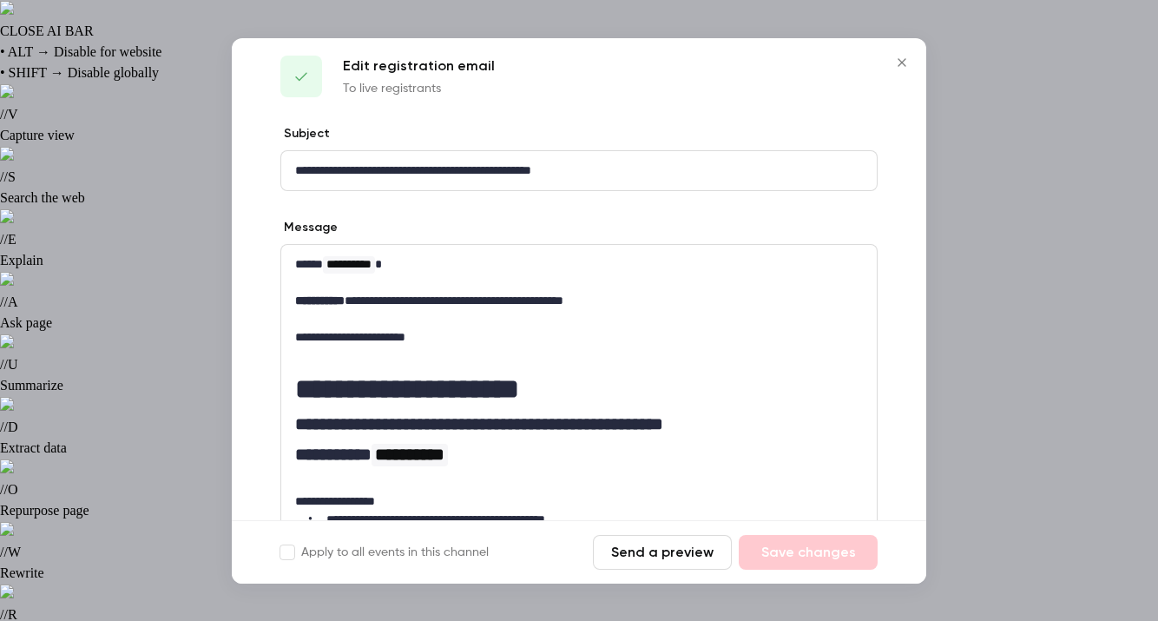
scroll to position [13, 0]
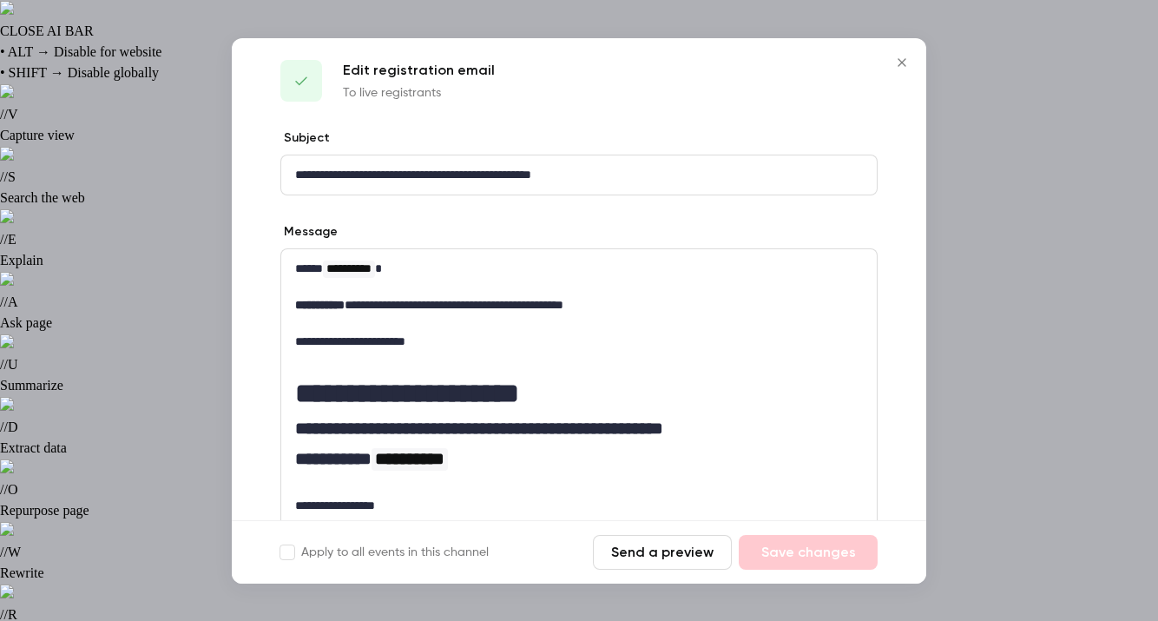
click at [900, 63] on icon "Close" at bounding box center [902, 62] width 8 height 8
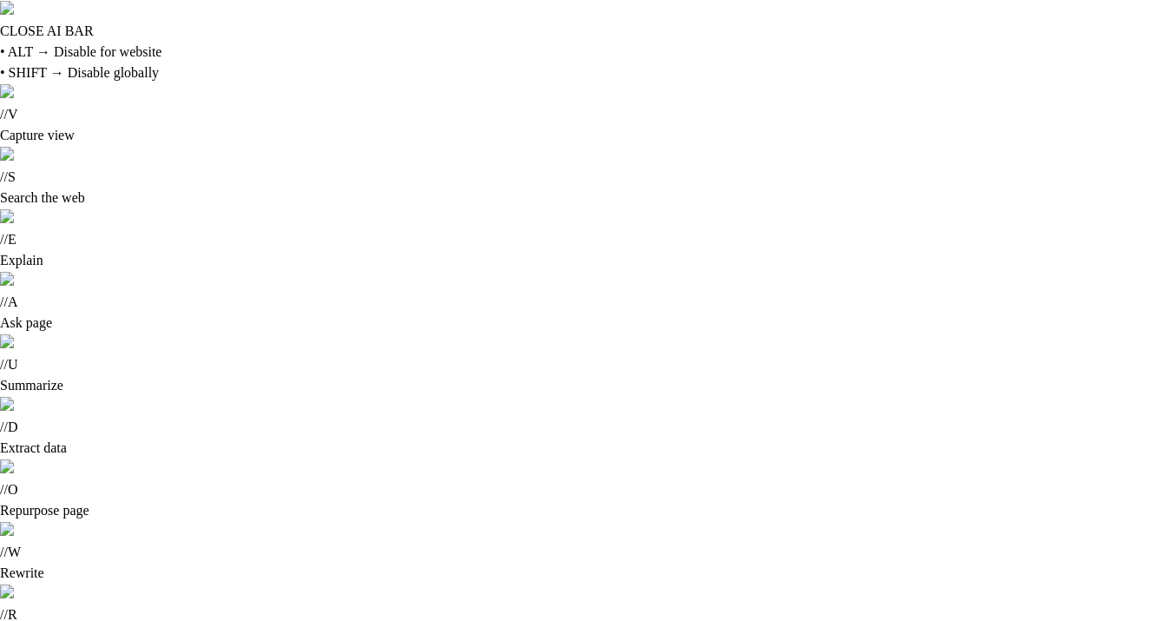
scroll to position [83, 0]
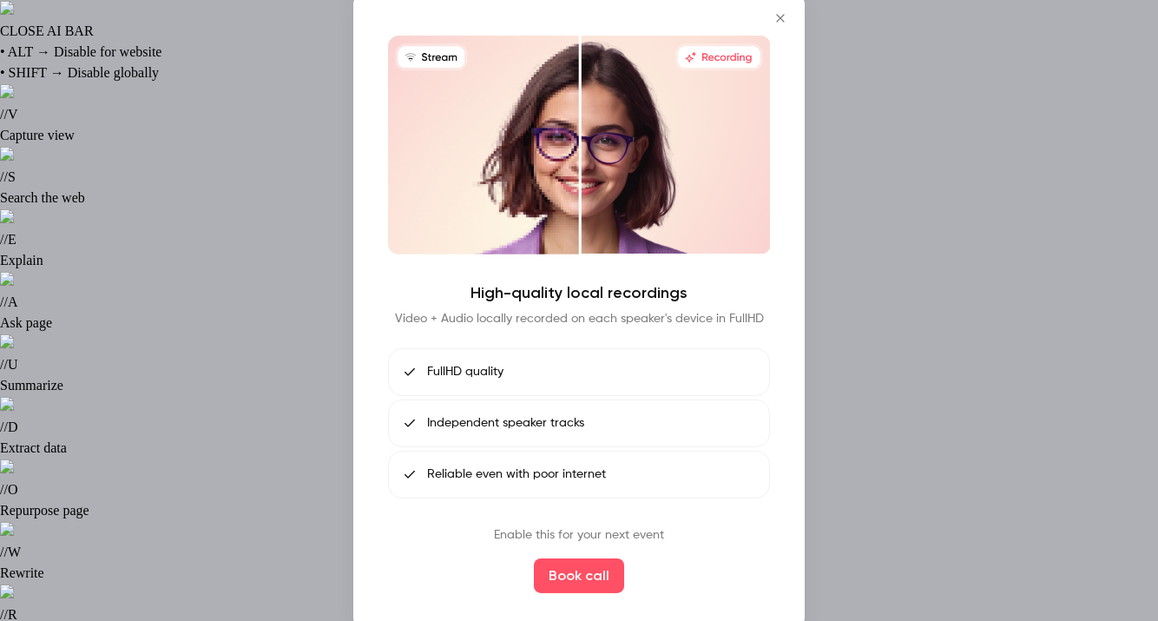
click at [780, 24] on icon "Close" at bounding box center [780, 17] width 21 height 14
